Goal: Task Accomplishment & Management: Use online tool/utility

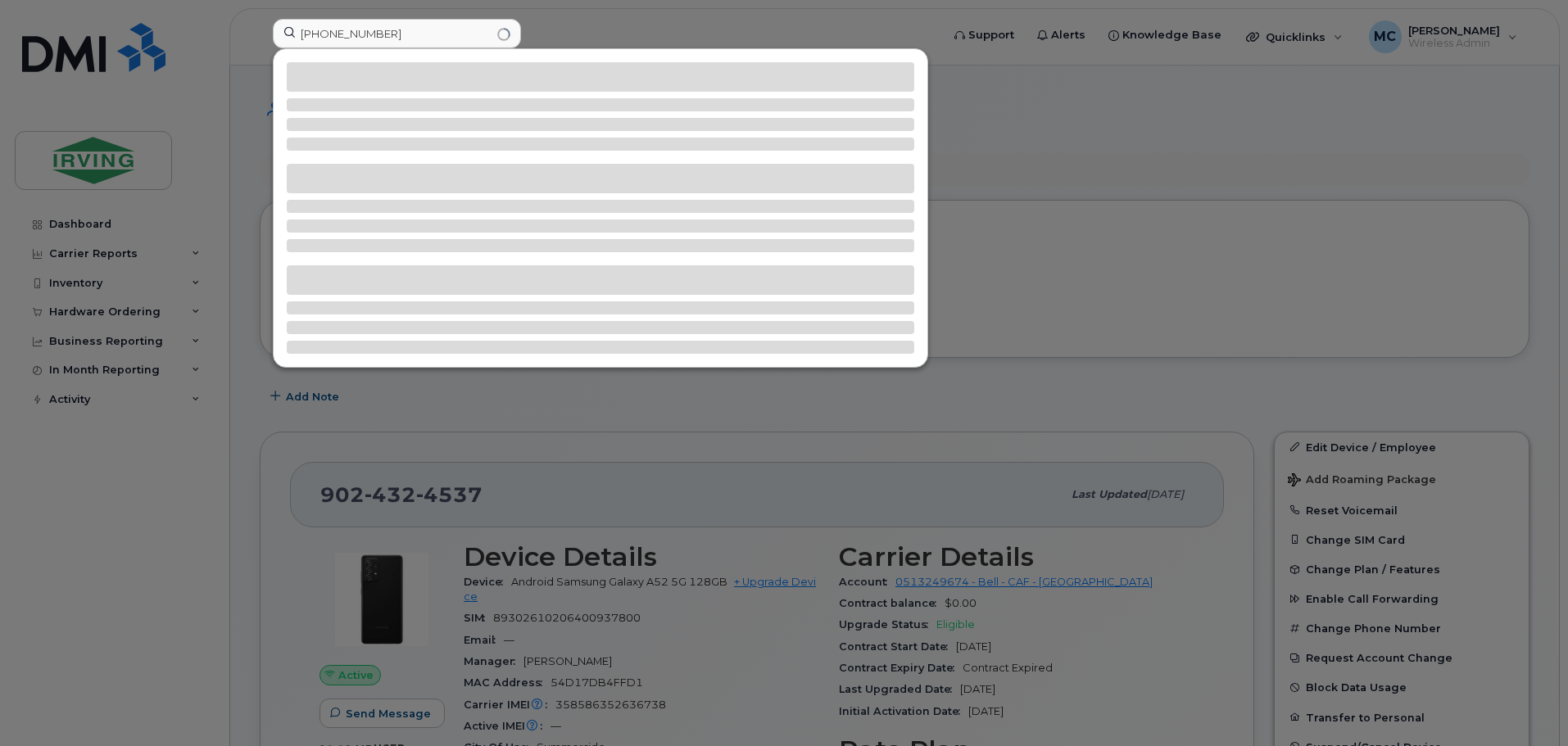
scroll to position [492, 0]
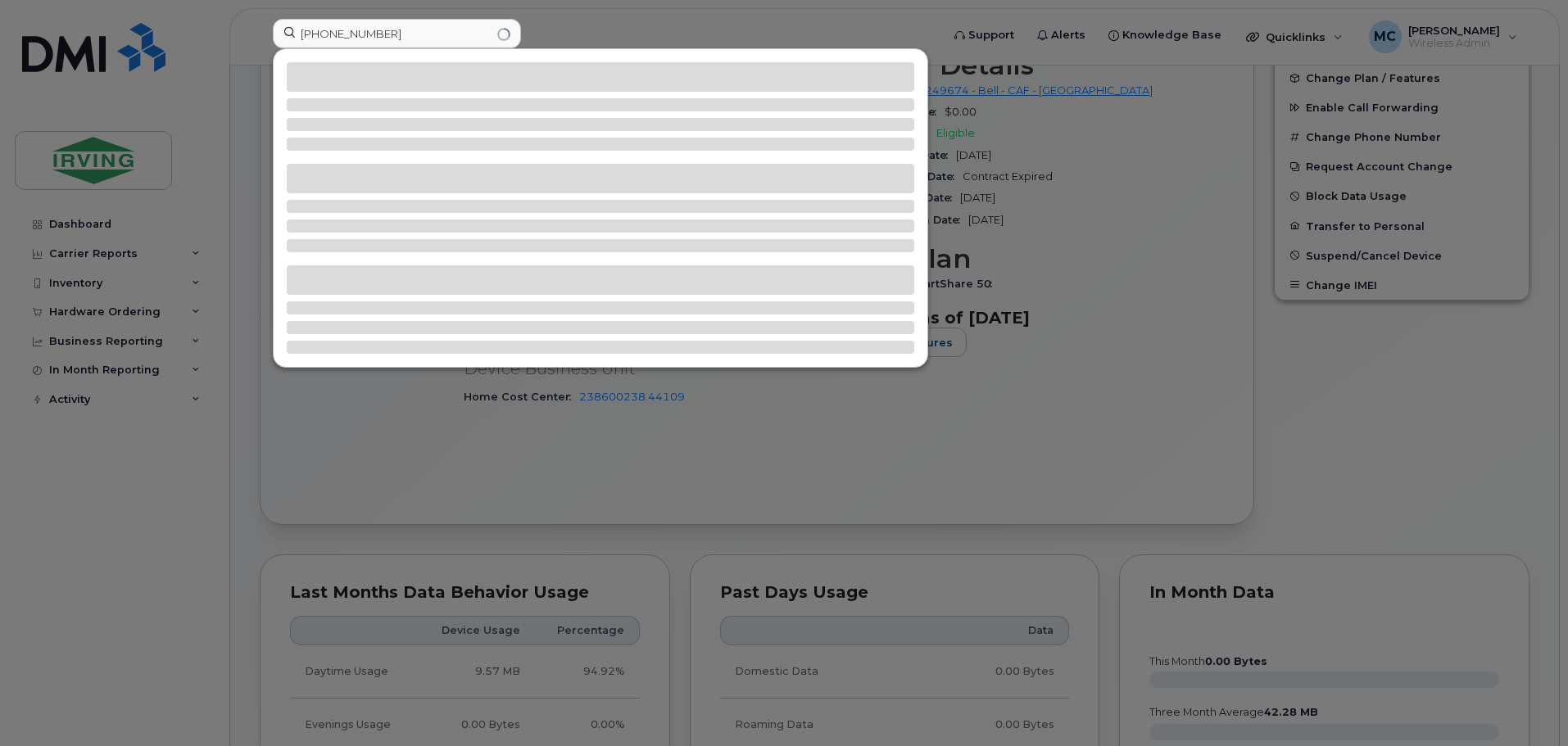
type input "902-432-4615"
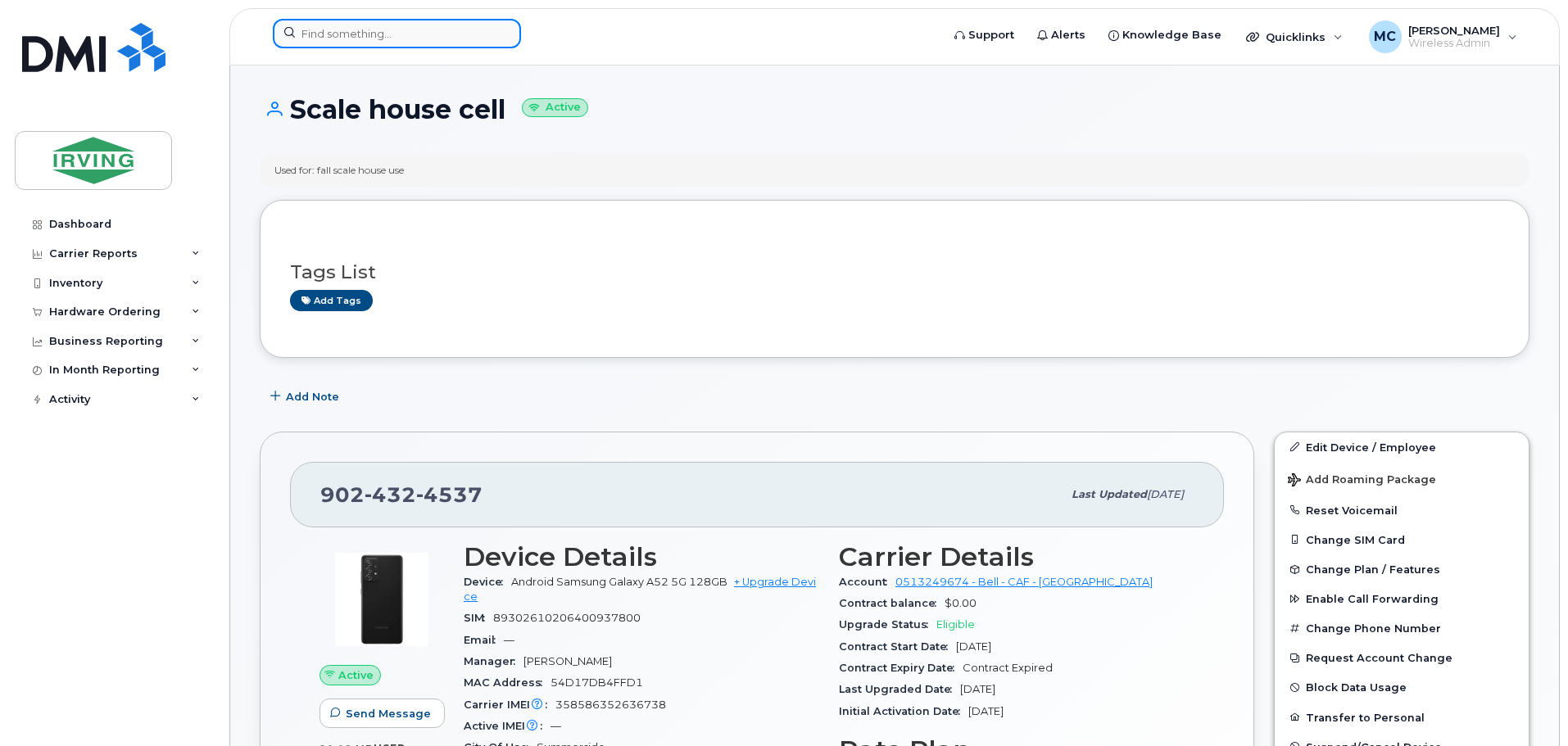
click at [375, 36] on input at bounding box center [397, 33] width 248 height 30
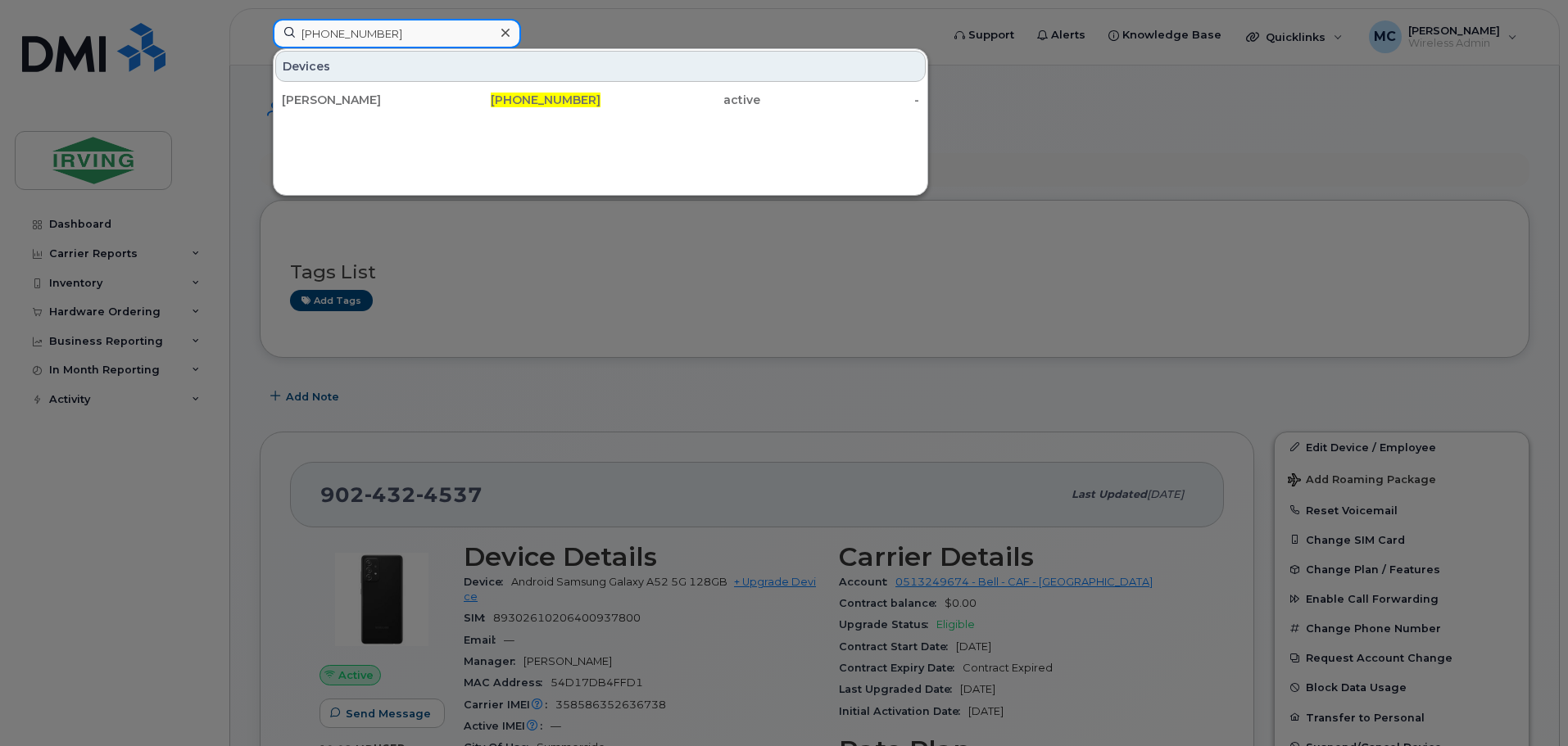
type input "[PHONE_NUMBER]"
click at [596, 27] on div at bounding box center [784, 373] width 1568 height 746
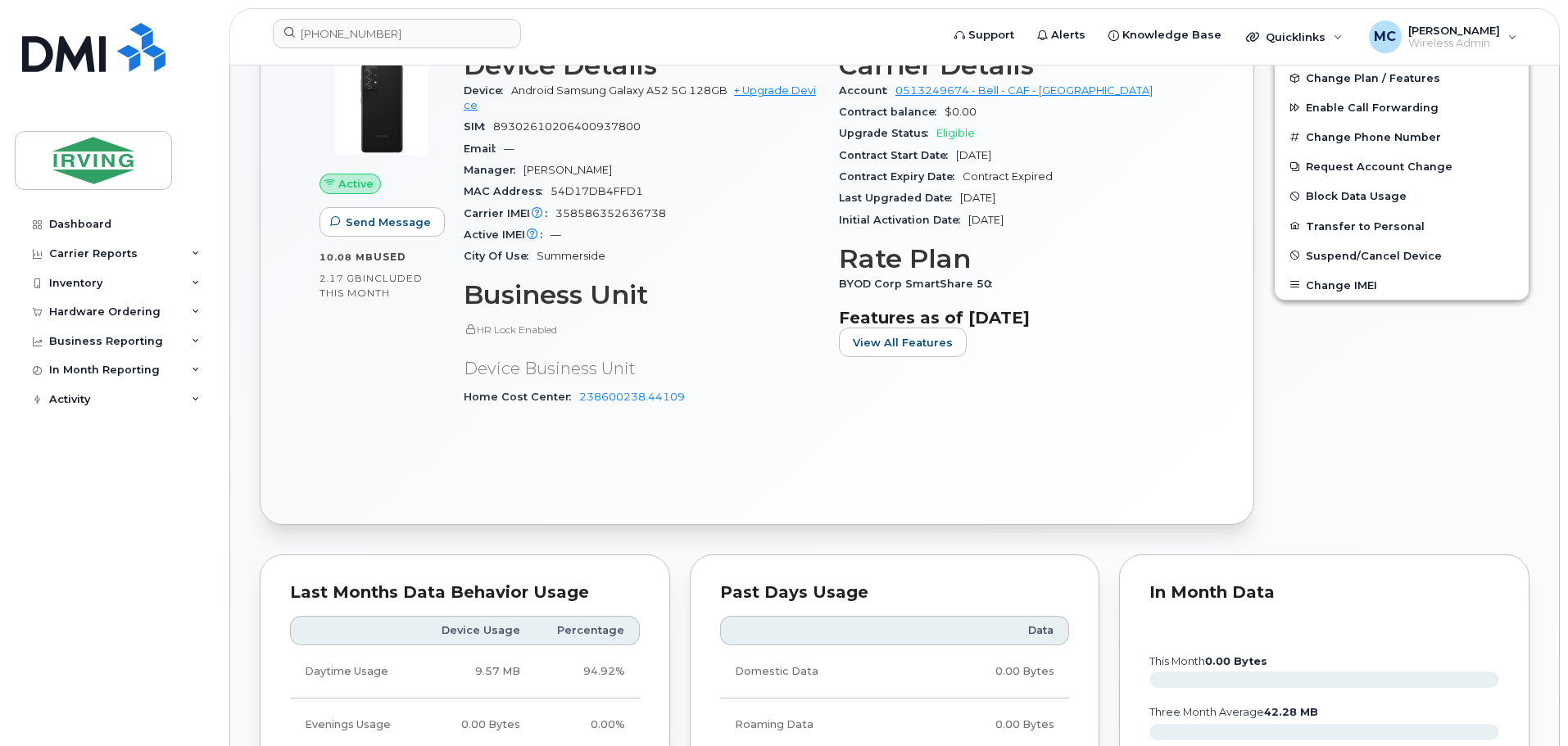
scroll to position [164, 0]
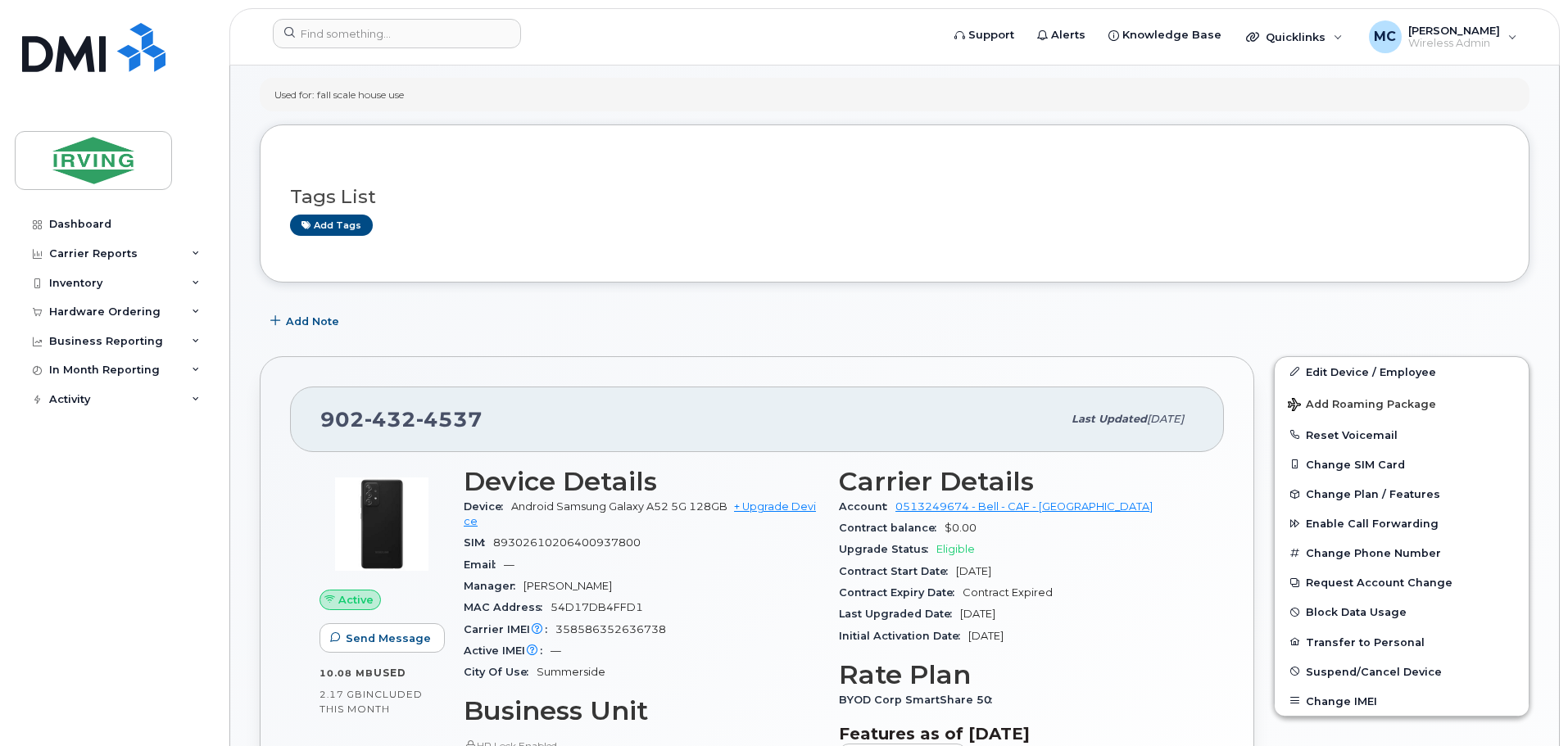
scroll to position [164, 0]
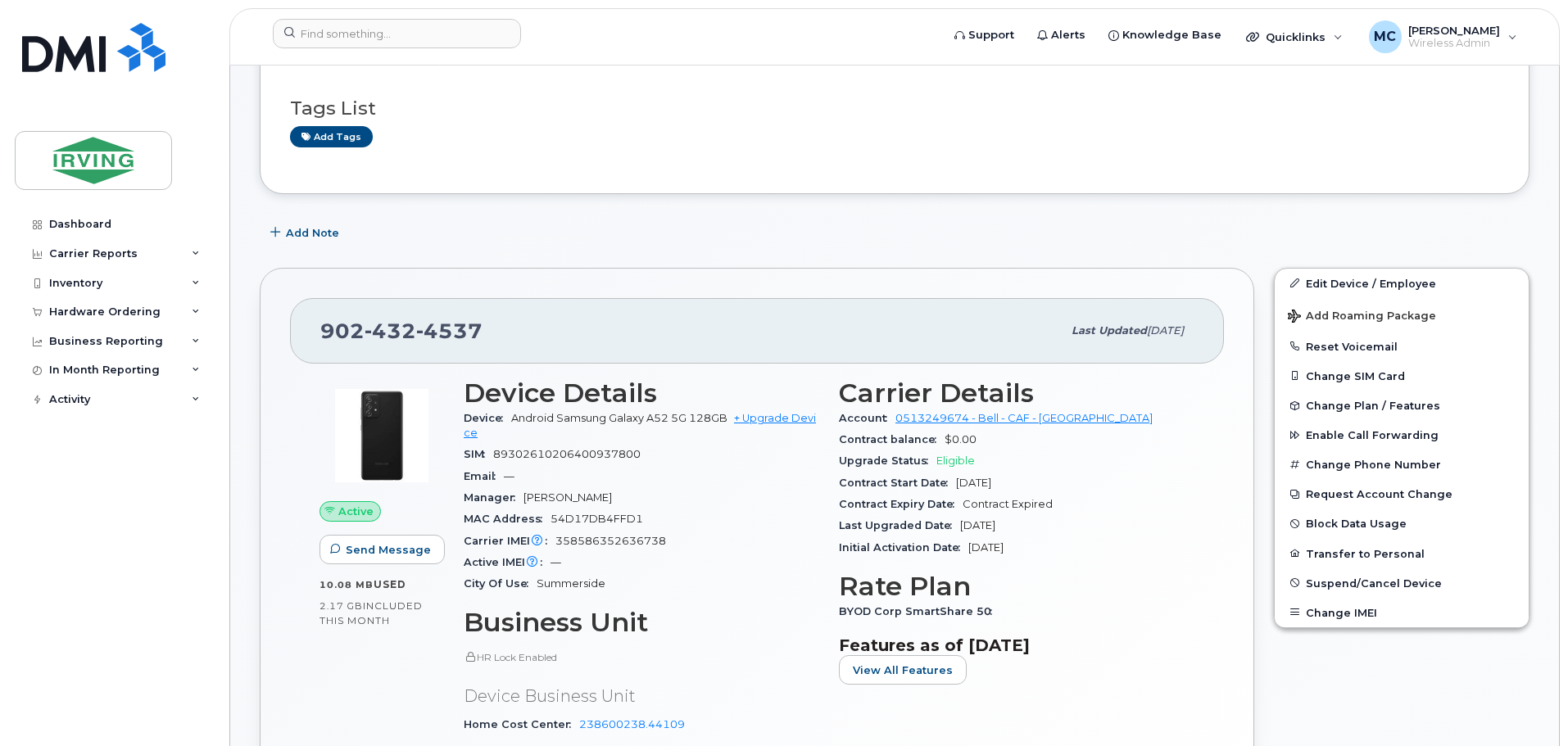
click at [697, 466] on div "Email —" at bounding box center [641, 476] width 356 height 21
click at [304, 49] on div at bounding box center [601, 36] width 683 height 36
click at [313, 35] on input at bounding box center [397, 33] width 248 height 30
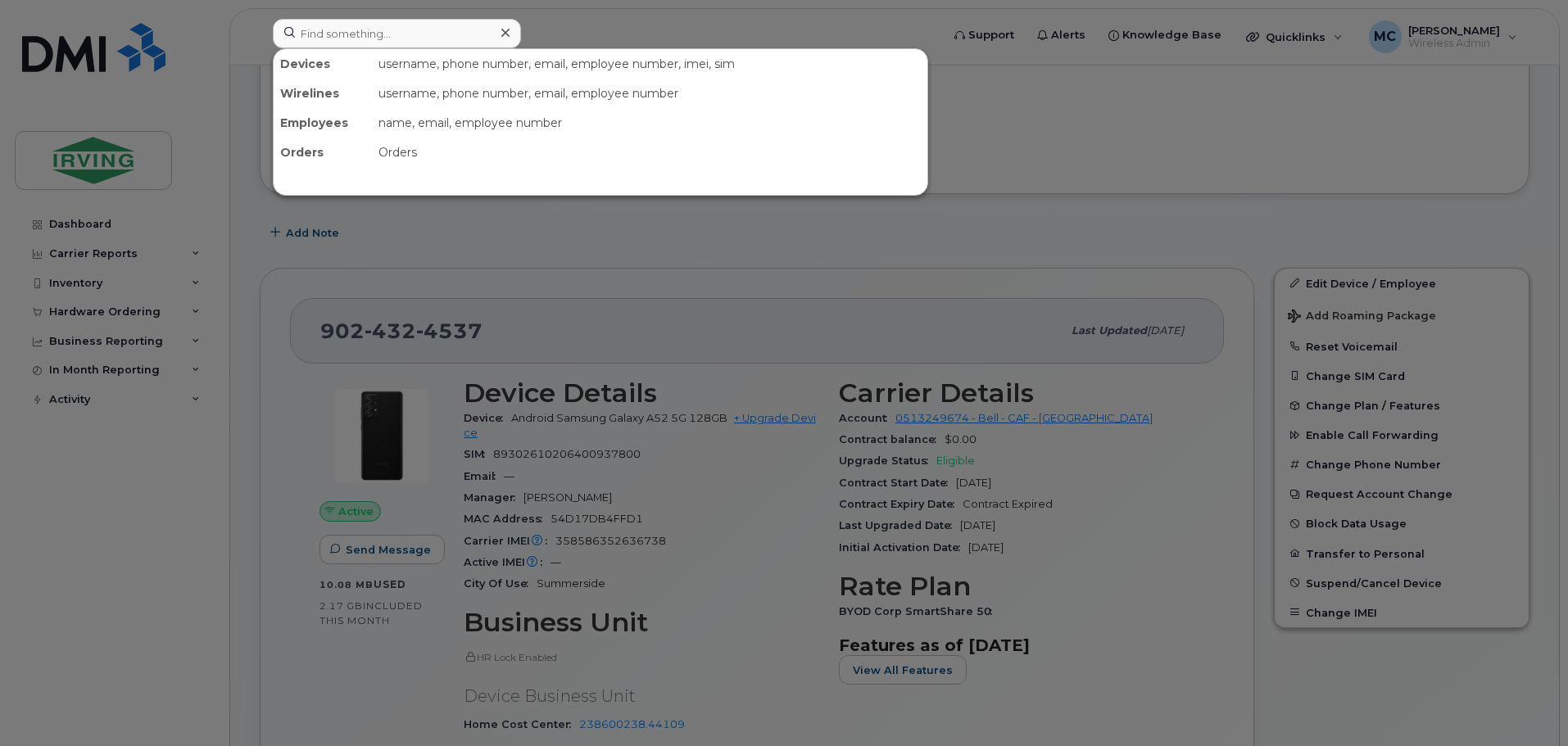
click at [997, 302] on div at bounding box center [784, 373] width 1568 height 746
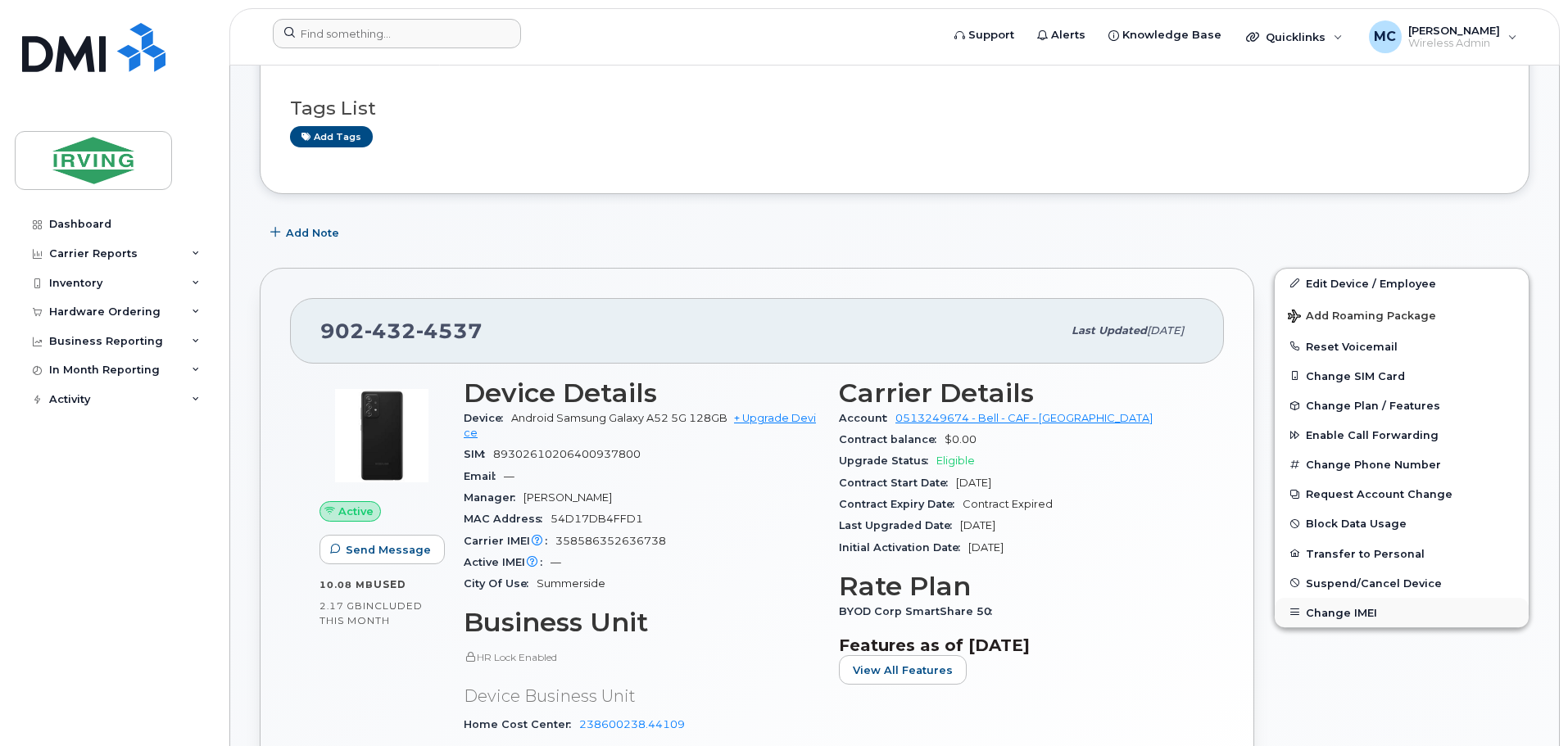
click at [1317, 608] on button "Change IMEI" at bounding box center [1402, 613] width 254 height 30
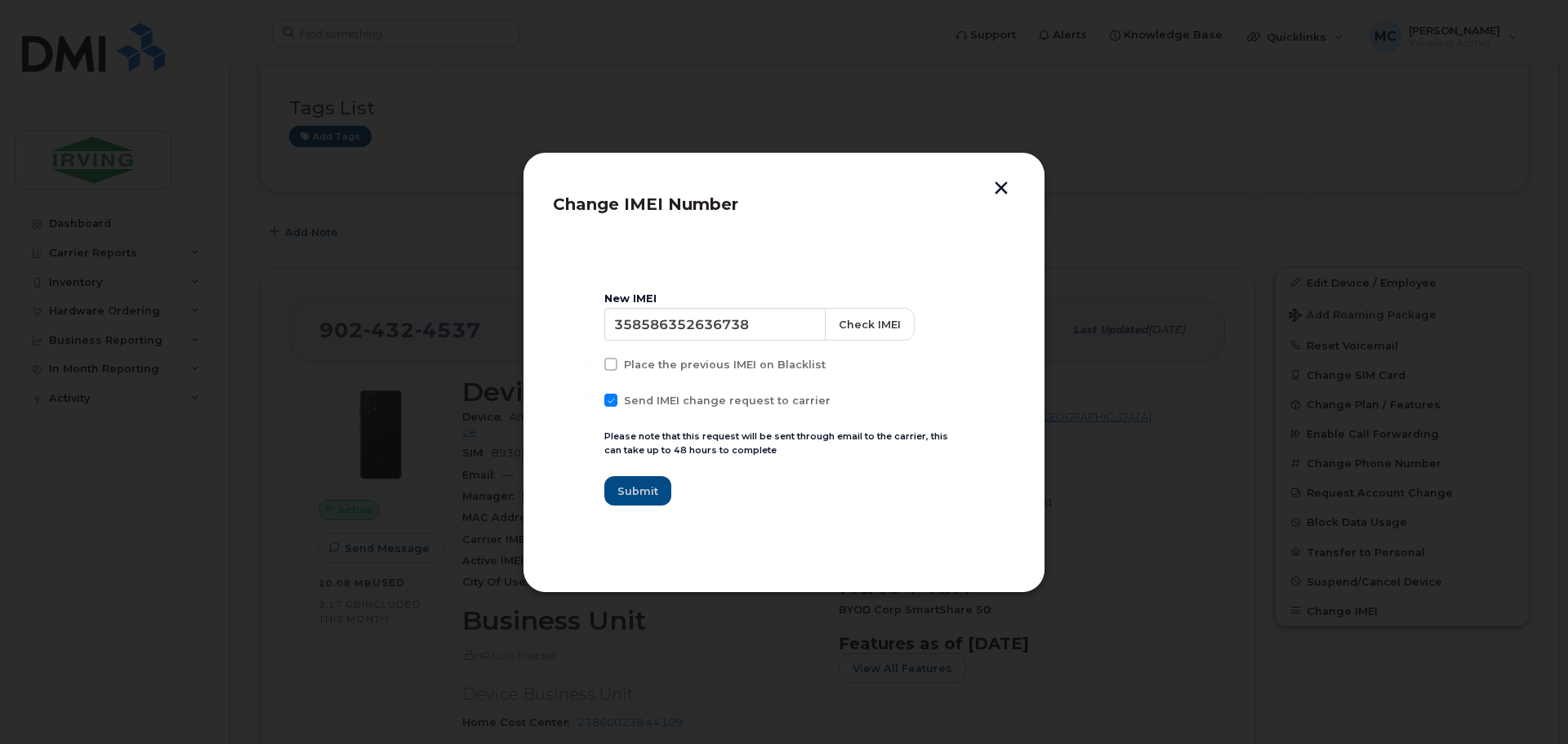
click at [1010, 186] on button "button" at bounding box center [1001, 190] width 24 height 17
